Goal: Check status: Check status

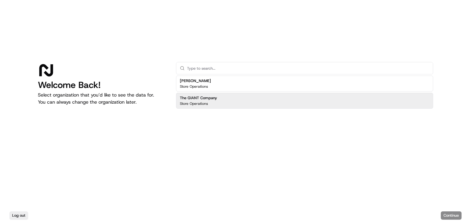
click at [225, 96] on div "The GIANT Company Store Operations" at bounding box center [304, 101] width 257 height 16
click at [445, 217] on button "Continue" at bounding box center [451, 216] width 21 height 8
